Goal: Register for event/course

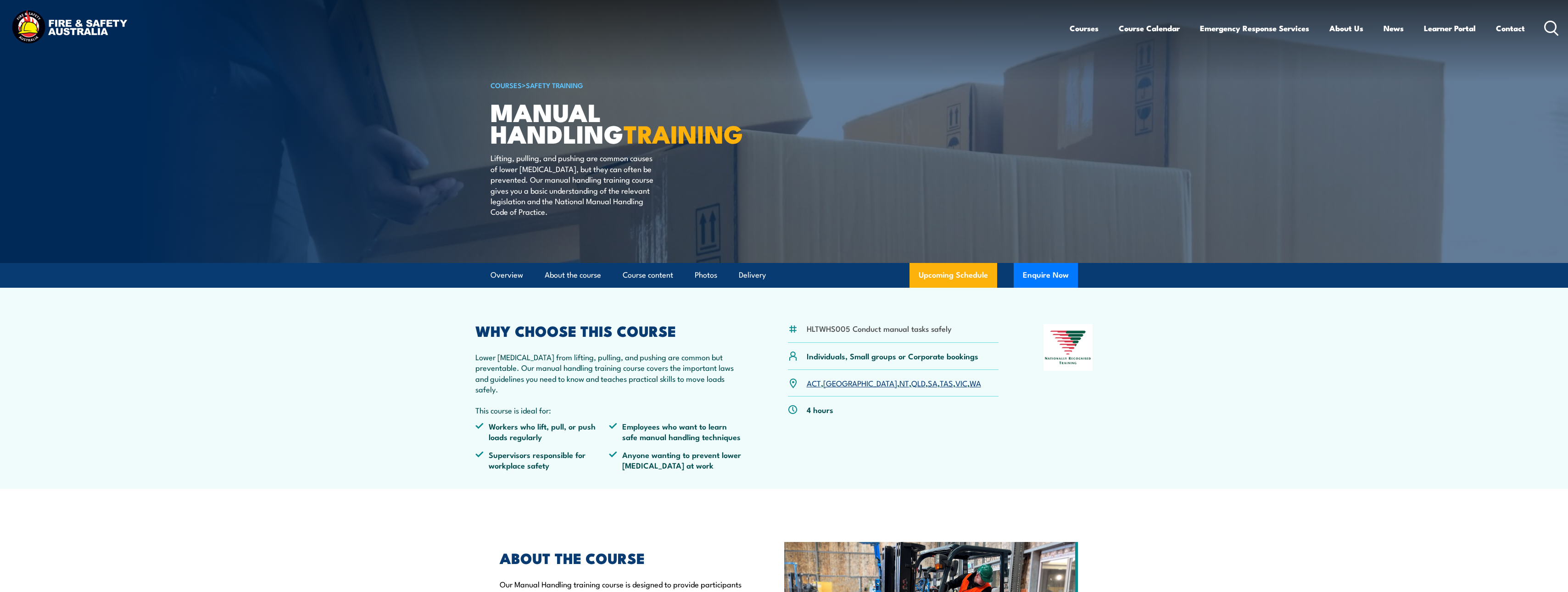
click at [911, 388] on link "QLD" at bounding box center [918, 383] width 14 height 11
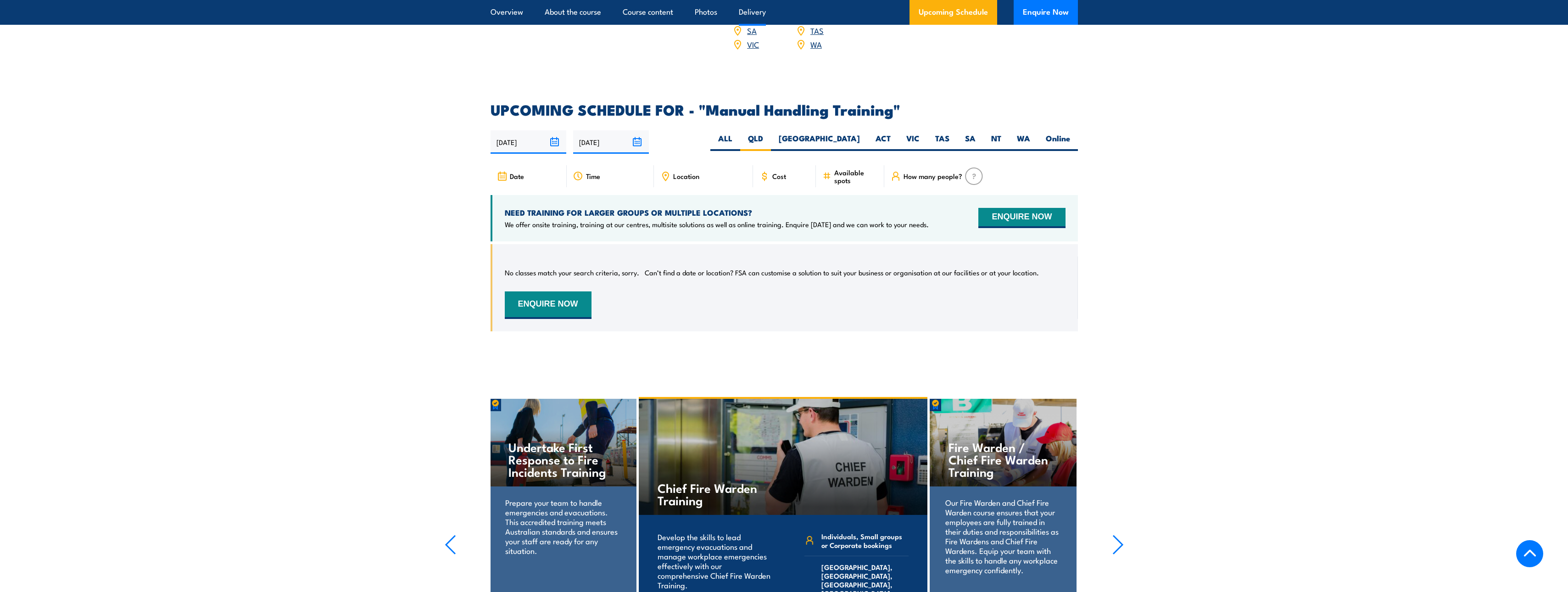
scroll to position [1073, 0]
